Goal: Book appointment/travel/reservation

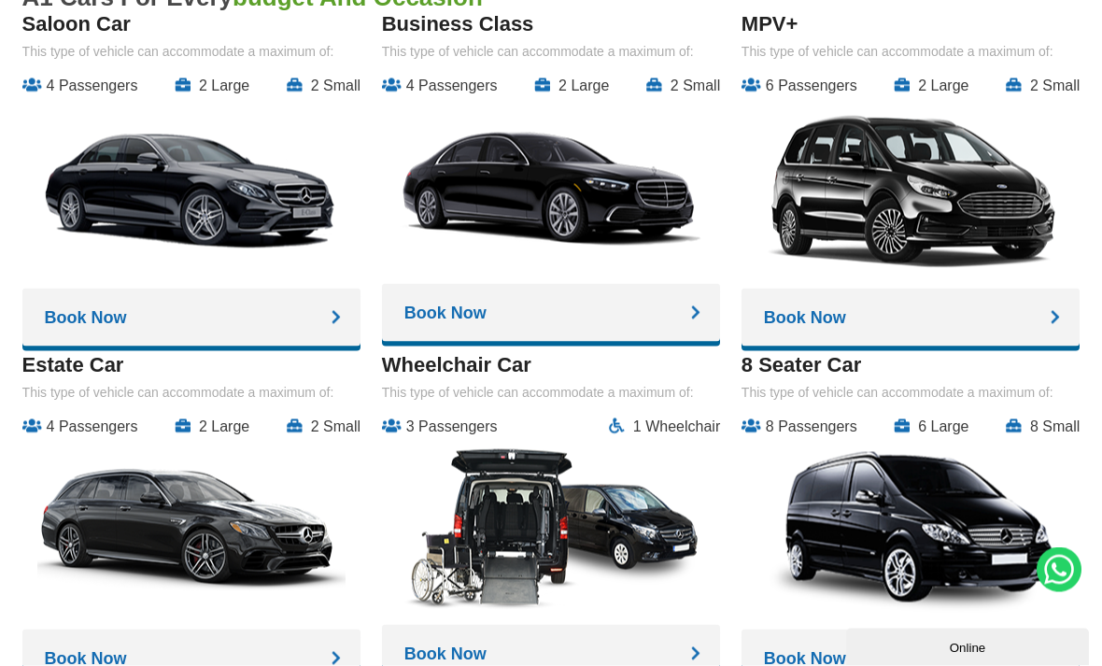
scroll to position [2529, 0]
click at [647, 635] on link "Book Now" at bounding box center [551, 653] width 338 height 58
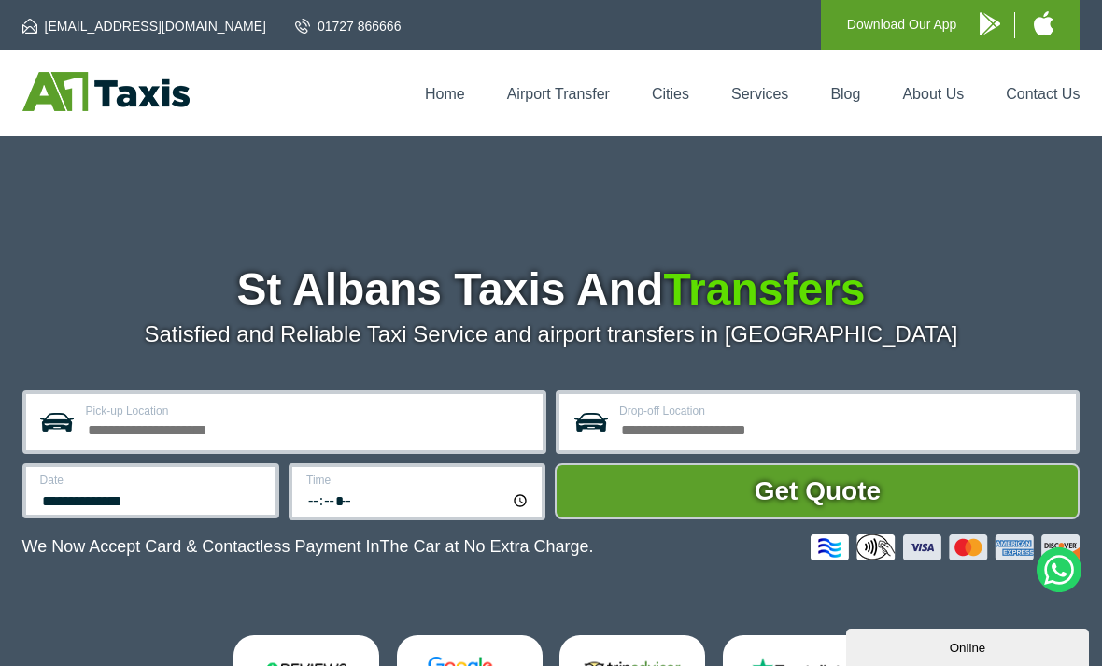
click at [763, 86] on link "Services" at bounding box center [759, 94] width 57 height 16
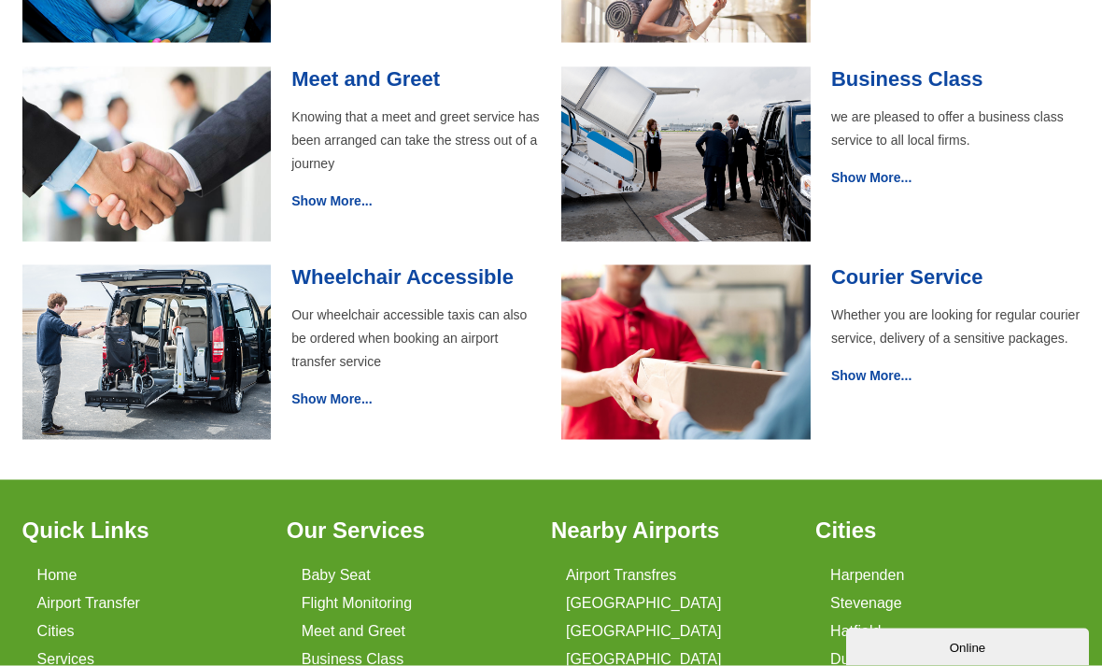
scroll to position [898, 0]
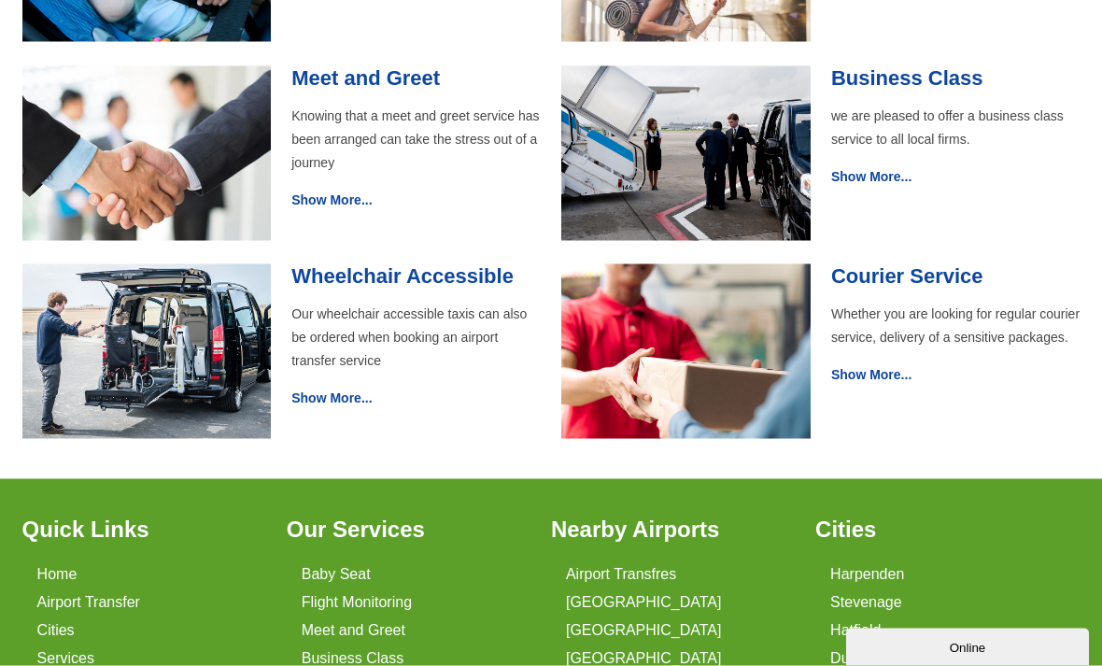
click at [342, 405] on link "Show More..." at bounding box center [331, 397] width 80 height 15
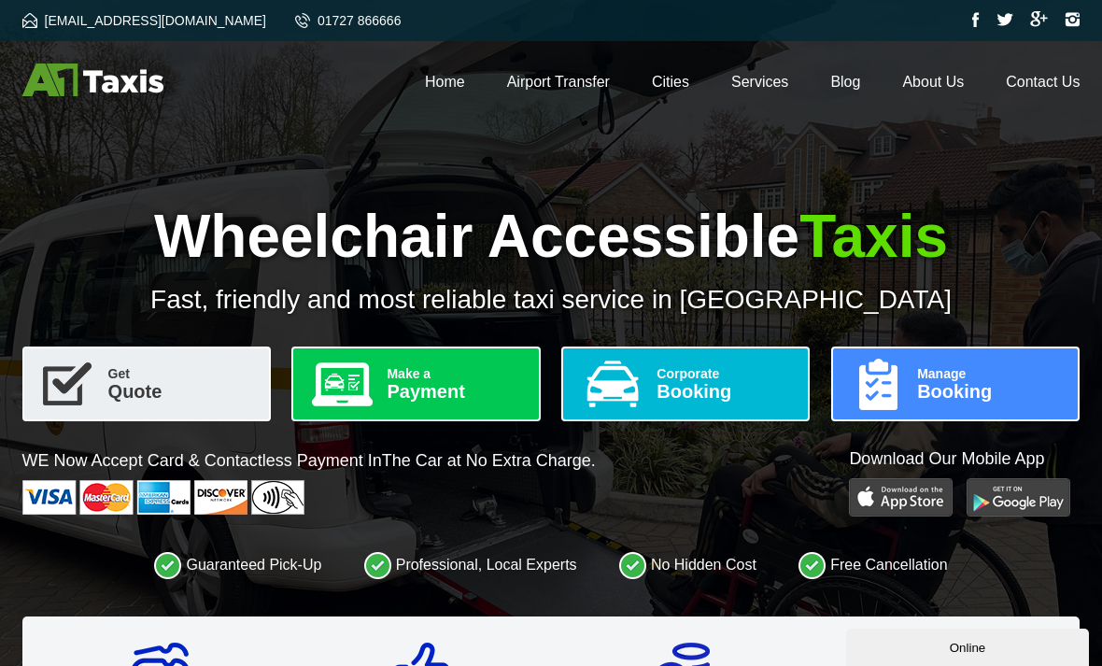
click at [134, 401] on link "Get Quote" at bounding box center [146, 383] width 248 height 75
